Goal: Information Seeking & Learning: Learn about a topic

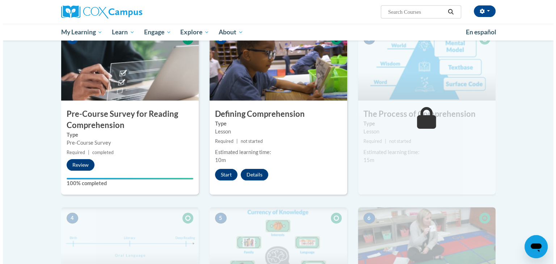
scroll to position [161, 0]
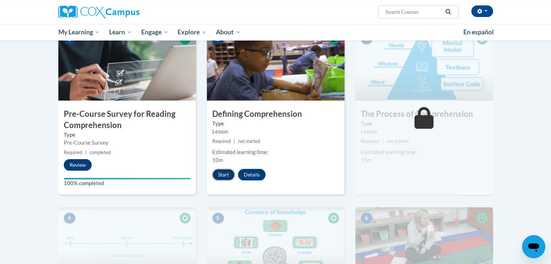
click at [222, 176] on button "Start" at bounding box center [223, 175] width 22 height 12
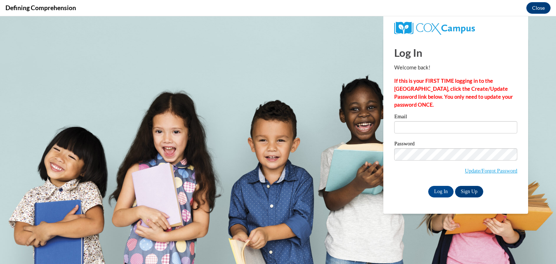
scroll to position [0, 0]
click at [445, 194] on input "Log In" at bounding box center [440, 192] width 25 height 12
type input "maertzke@wauwatosa.k12.wi.us"
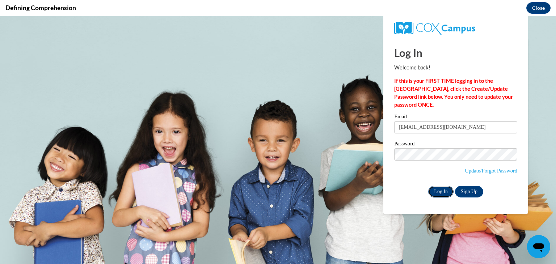
click at [445, 194] on input "Log In" at bounding box center [440, 192] width 25 height 12
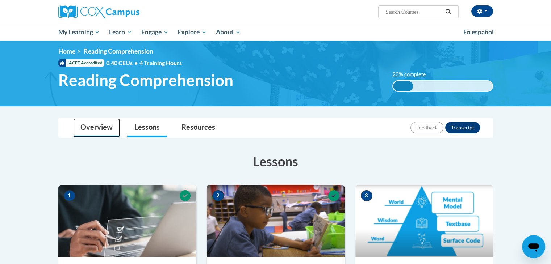
click at [91, 128] on link "Overview" at bounding box center [96, 127] width 47 height 19
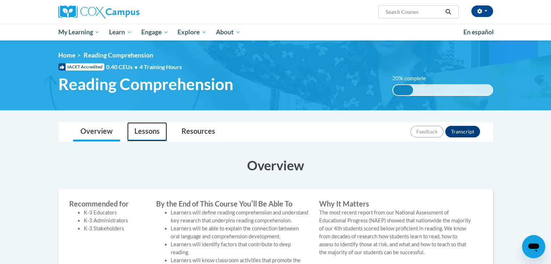
click at [145, 136] on link "Lessons" at bounding box center [147, 131] width 40 height 19
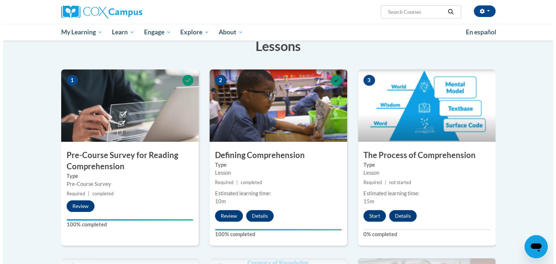
scroll to position [120, 0]
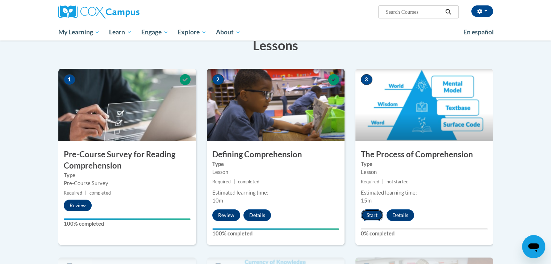
click at [376, 212] on button "Start" at bounding box center [372, 216] width 22 height 12
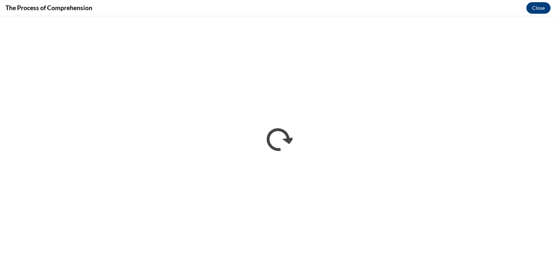
scroll to position [0, 0]
